Goal: Task Accomplishment & Management: Complete application form

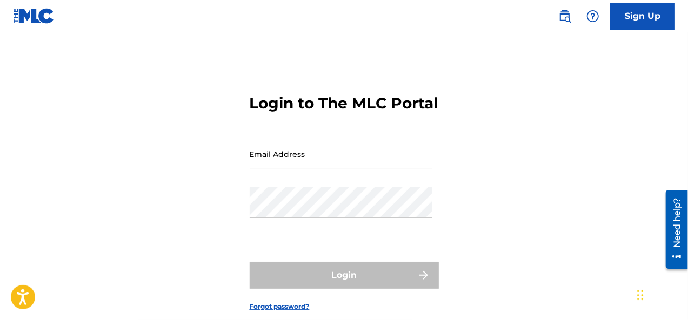
click at [405, 170] on input "Email Address" at bounding box center [341, 154] width 183 height 31
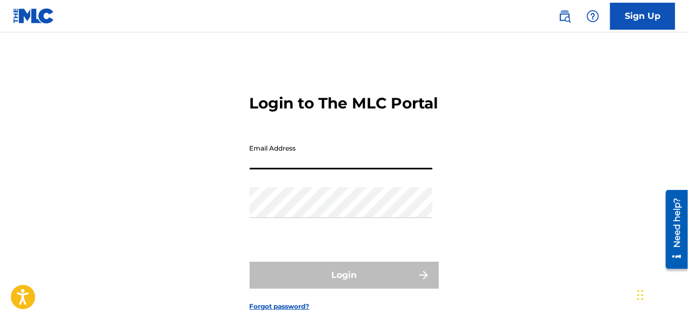
type input "[EMAIL_ADDRESS][DOMAIN_NAME]"
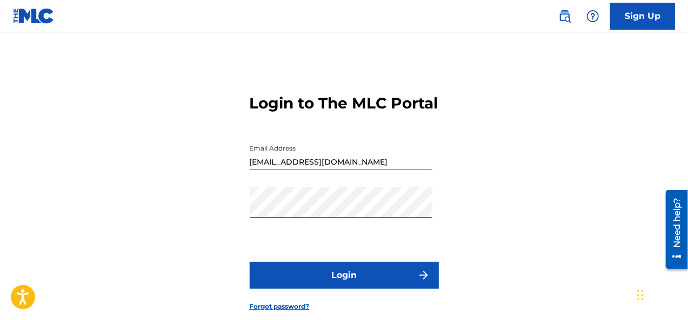
click at [317, 287] on button "Login" at bounding box center [344, 275] width 189 height 27
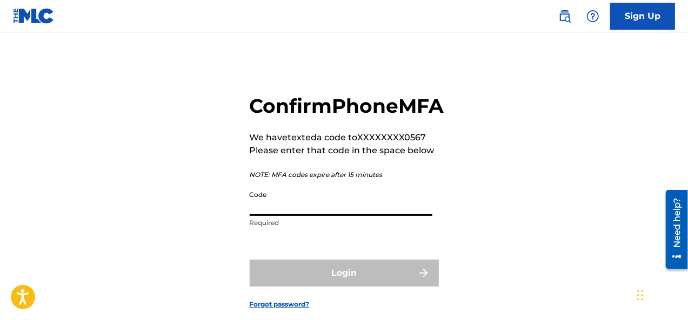
click at [279, 216] on input "Code" at bounding box center [341, 200] width 183 height 31
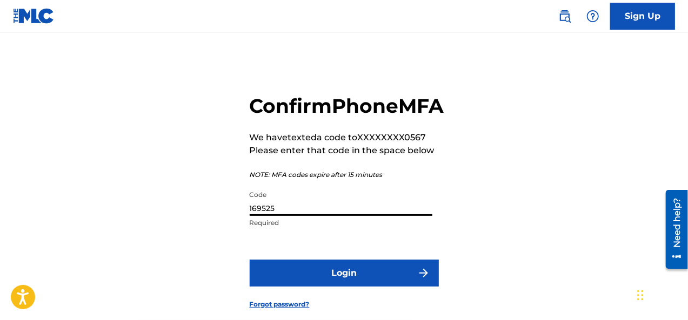
type input "169525"
click at [286, 287] on button "Login" at bounding box center [344, 273] width 189 height 27
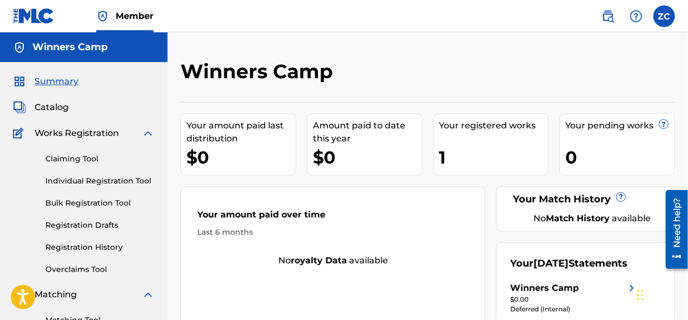
click at [92, 182] on link "Individual Registration Tool" at bounding box center [99, 181] width 109 height 11
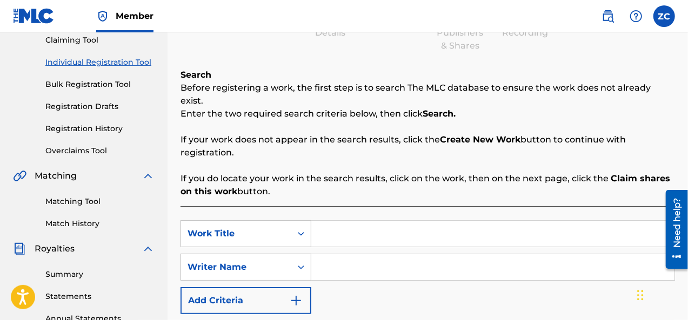
scroll to position [126, 0]
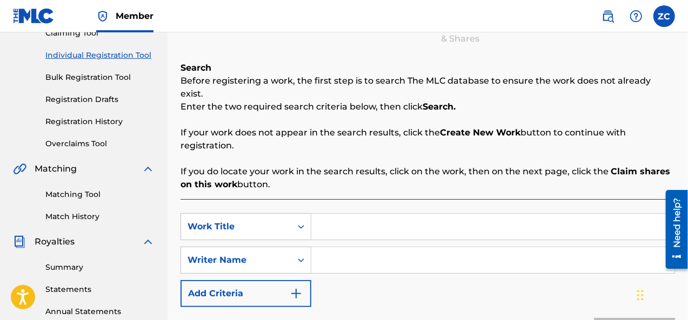
click at [344, 214] on input "Search Form" at bounding box center [492, 227] width 363 height 26
type input "Soil Steps"
click at [332, 248] on input "Search Form" at bounding box center [492, 261] width 363 height 26
type input "z"
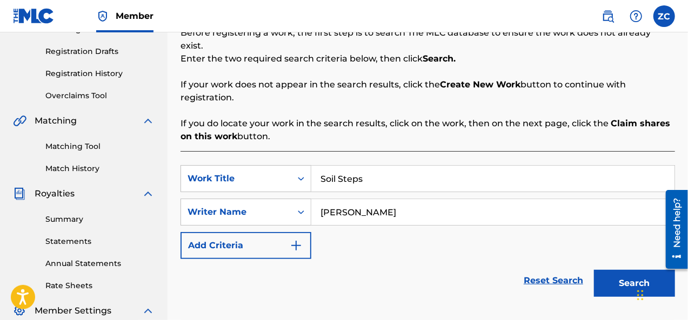
scroll to position [214, 0]
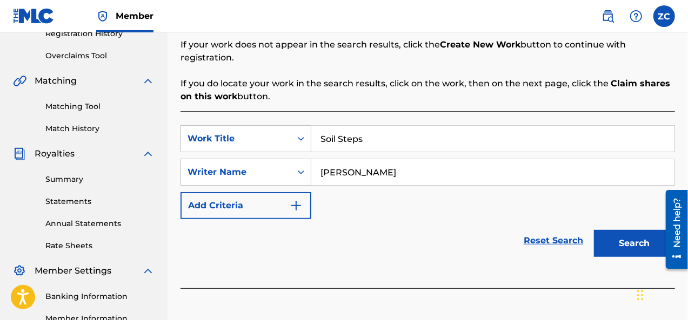
type input "[PERSON_NAME]"
click at [621, 233] on button "Search" at bounding box center [634, 243] width 81 height 27
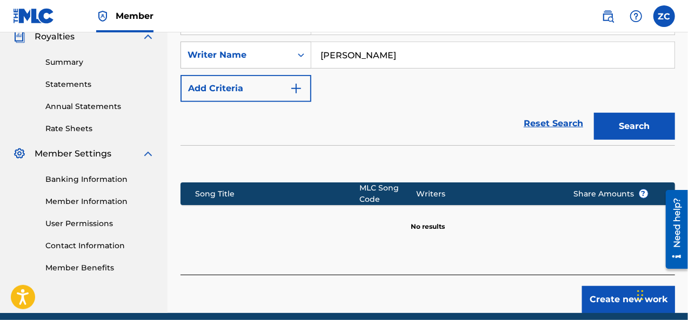
scroll to position [362, 0]
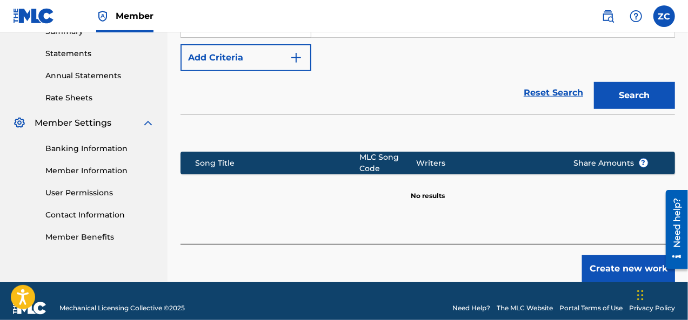
click at [614, 256] on button "Create new work" at bounding box center [628, 269] width 93 height 27
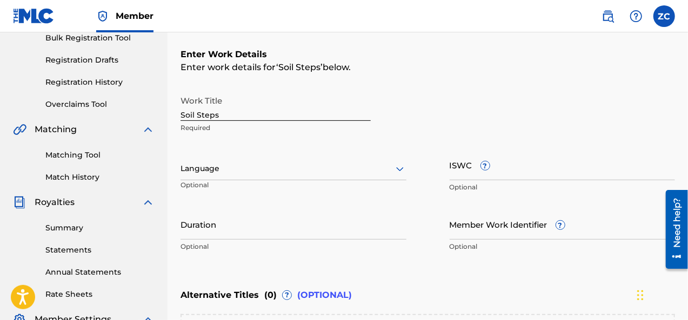
scroll to position [171, 0]
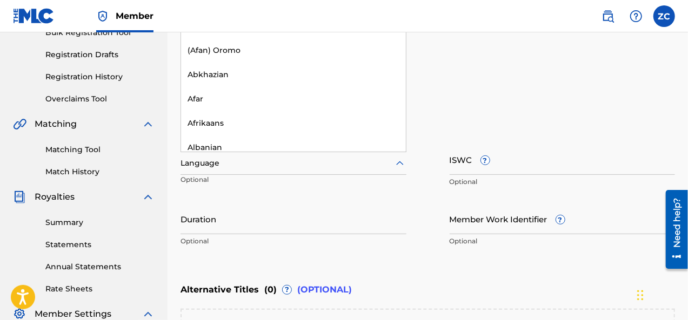
click at [387, 168] on div at bounding box center [293, 164] width 226 height 14
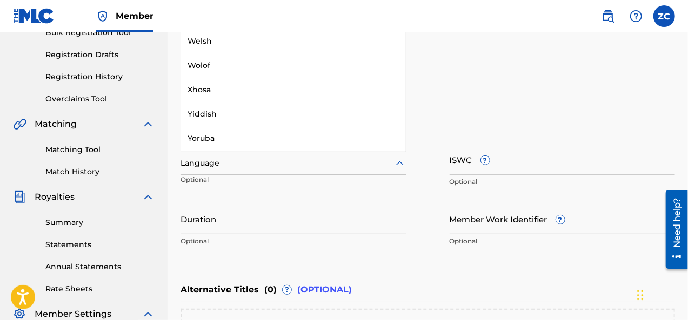
scroll to position [3260, 0]
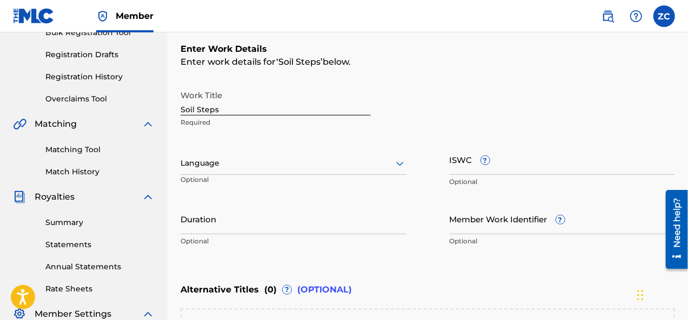
click at [496, 56] on div "Enter work details for ‘ Soil Steps ’ below." at bounding box center [427, 62] width 494 height 13
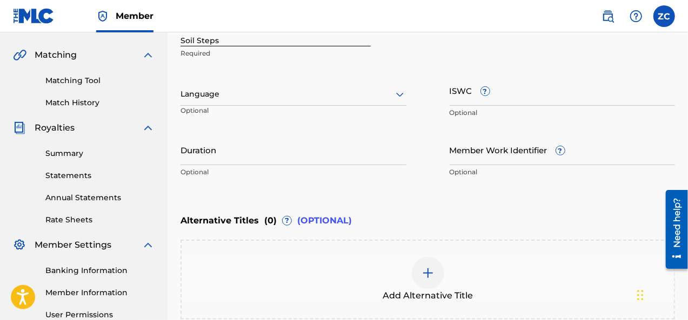
scroll to position [235, 0]
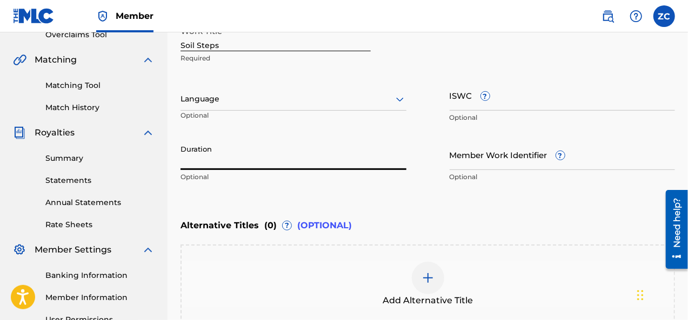
click at [350, 162] on input "Duration" at bounding box center [293, 154] width 226 height 31
type input "03:22"
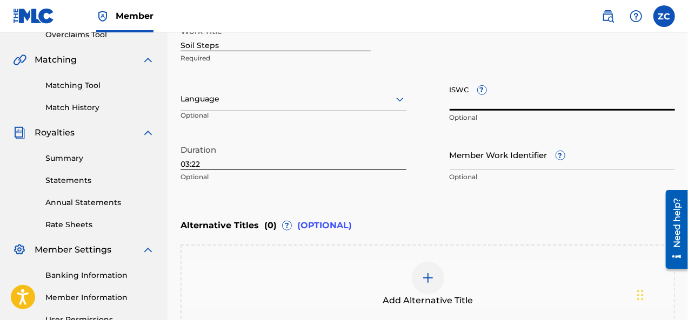
click at [506, 109] on input "ISWC ?" at bounding box center [563, 95] width 226 height 31
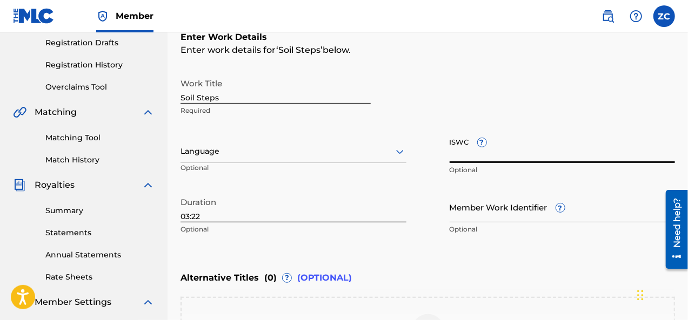
scroll to position [159, 0]
